Goal: Entertainment & Leisure: Consume media (video, audio)

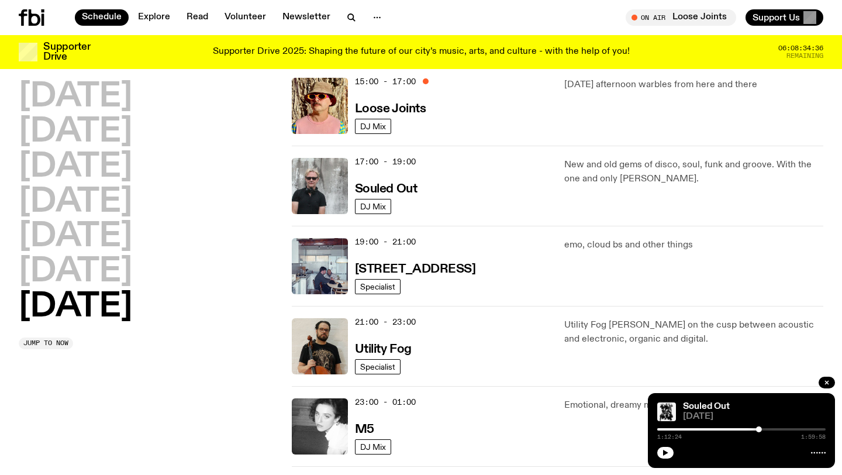
scroll to position [675, 0]
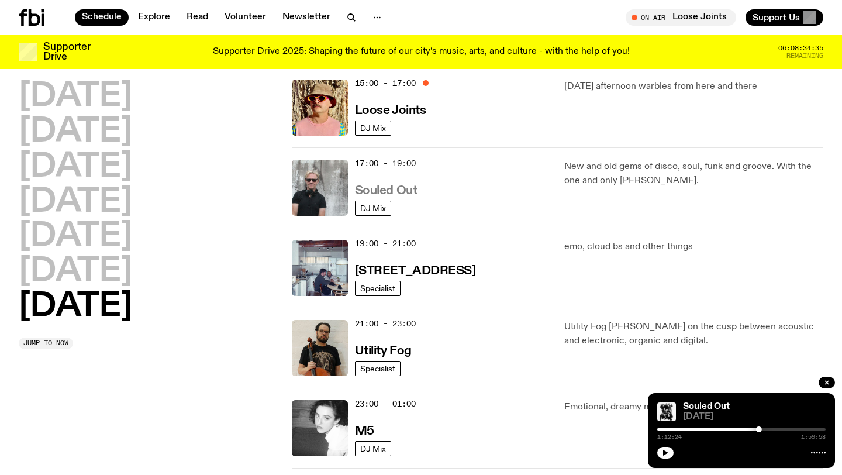
click at [383, 188] on h3 "Souled Out" at bounding box center [386, 191] width 63 height 12
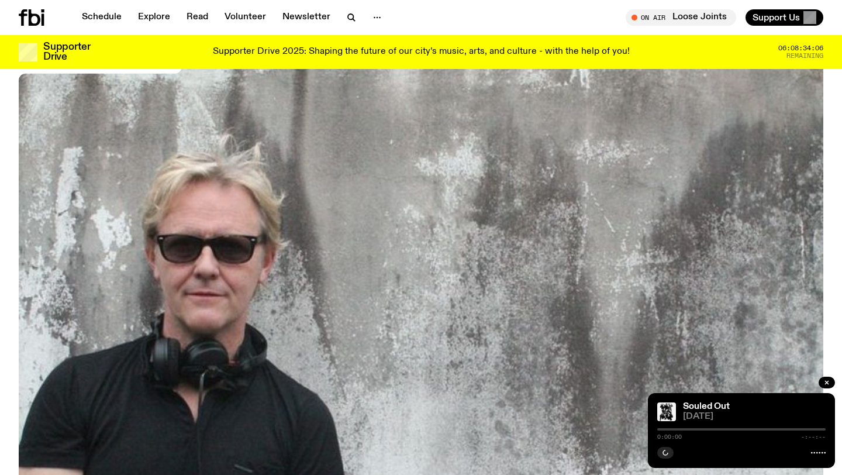
scroll to position [168, 0]
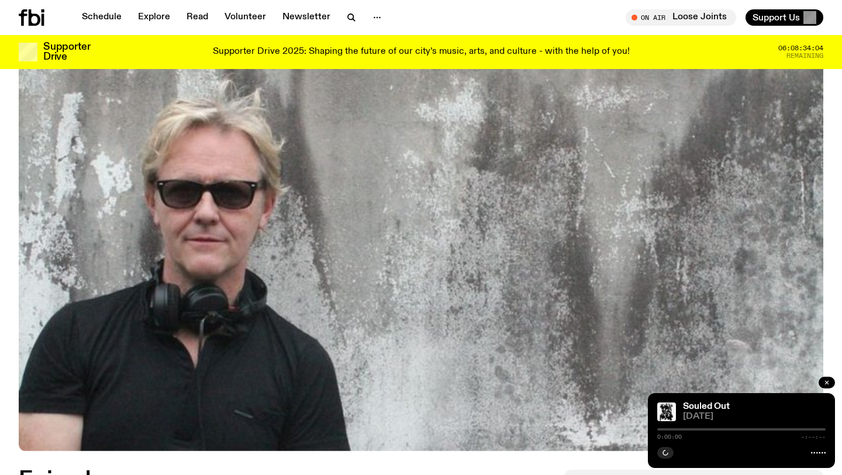
click at [827, 381] on icon "button" at bounding box center [826, 382] width 7 height 7
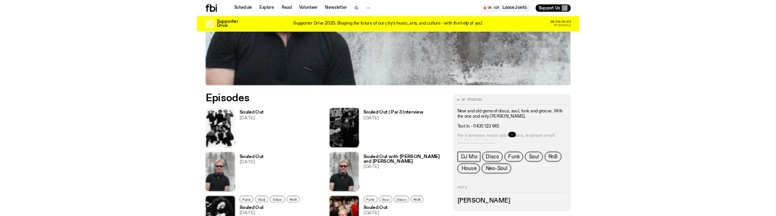
scroll to position [434, 0]
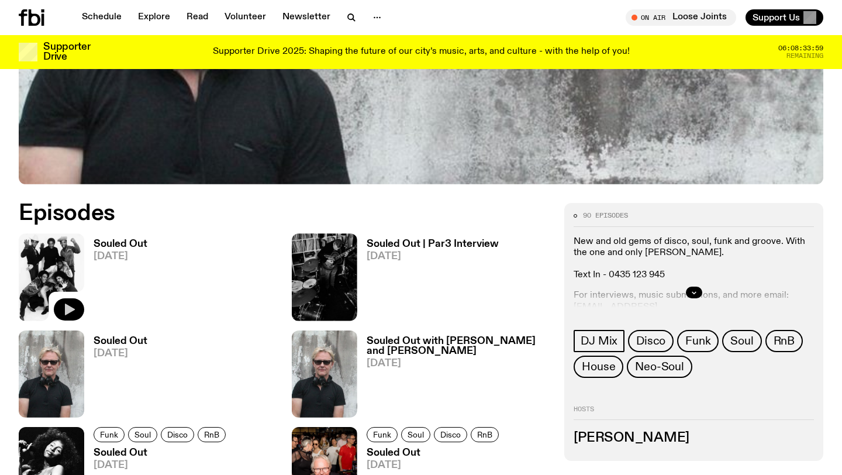
click at [75, 307] on icon "button" at bounding box center [69, 309] width 14 height 14
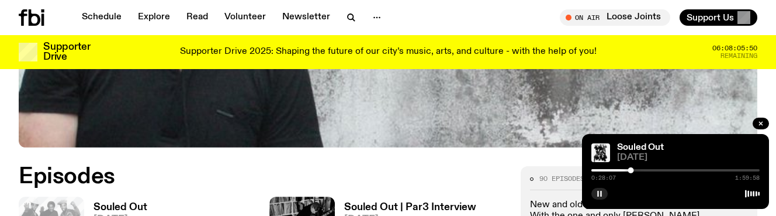
click at [593, 195] on button "button" at bounding box center [600, 194] width 16 height 12
